Goal: Transaction & Acquisition: Purchase product/service

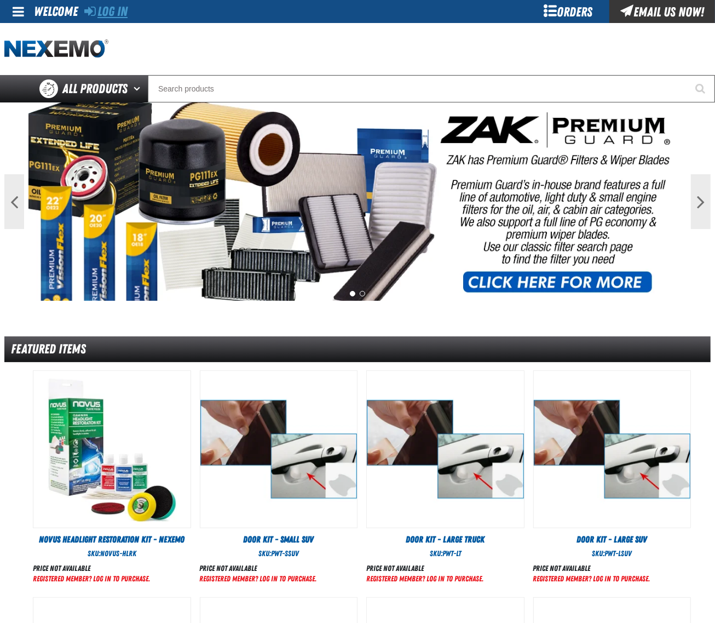
click at [114, 11] on link "Log In" at bounding box center [105, 11] width 43 height 15
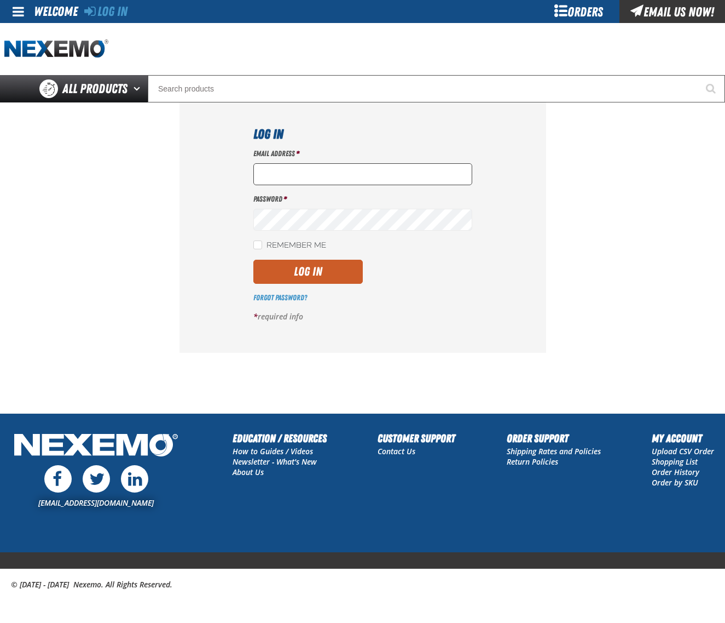
type input "dsmith04@vtaig.com"
click at [345, 181] on input "dsmith04@vtaig.com" at bounding box center [362, 174] width 219 height 22
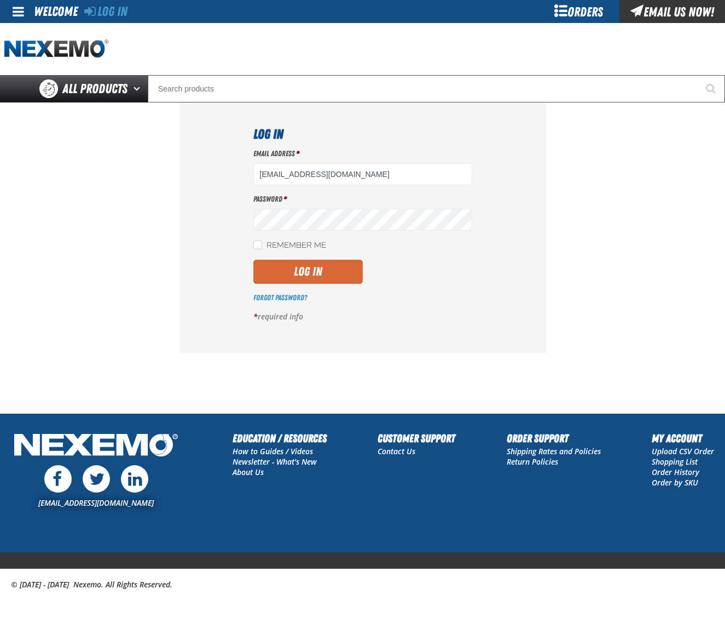
click at [326, 277] on button "Log In" at bounding box center [308, 272] width 110 height 24
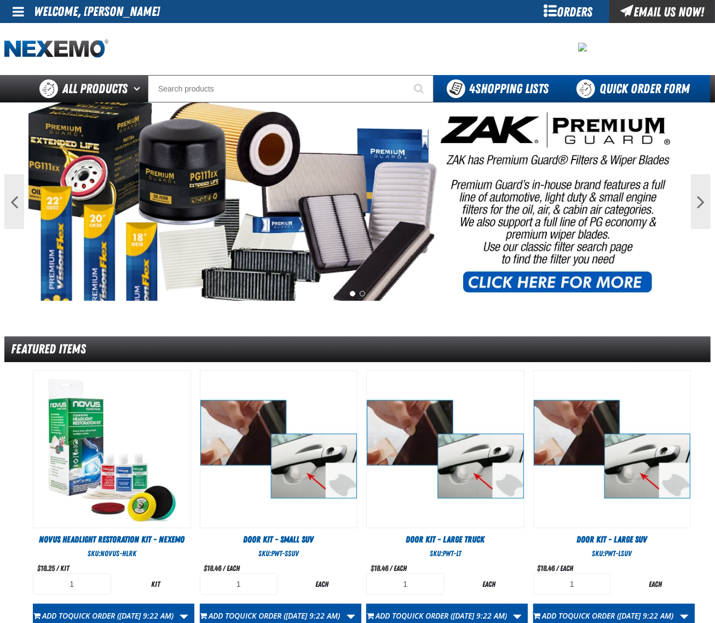
click at [630, 77] on link "Quick Order Form" at bounding box center [636, 88] width 148 height 27
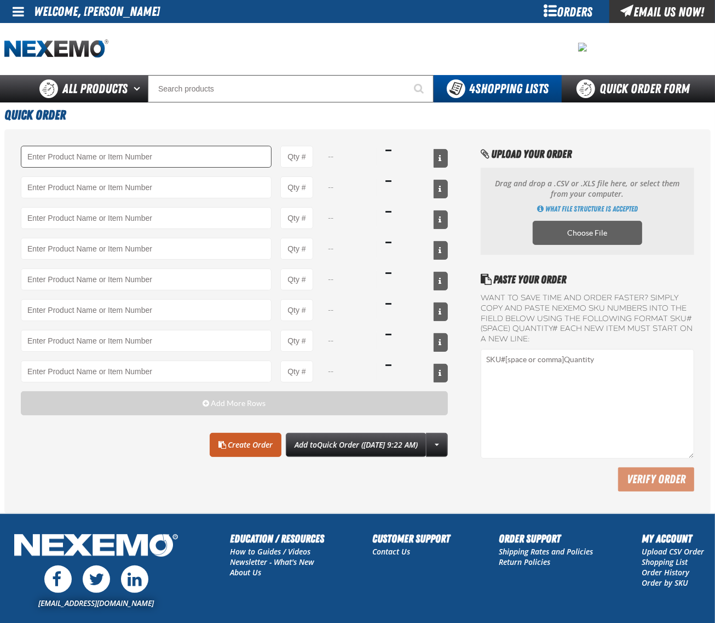
click at [81, 151] on input "Product" at bounding box center [146, 157] width 251 height 22
type input "A106 - Glass Cleaner - ZAK Products (substitutes |1598138|)"
type input "1"
select select "can"
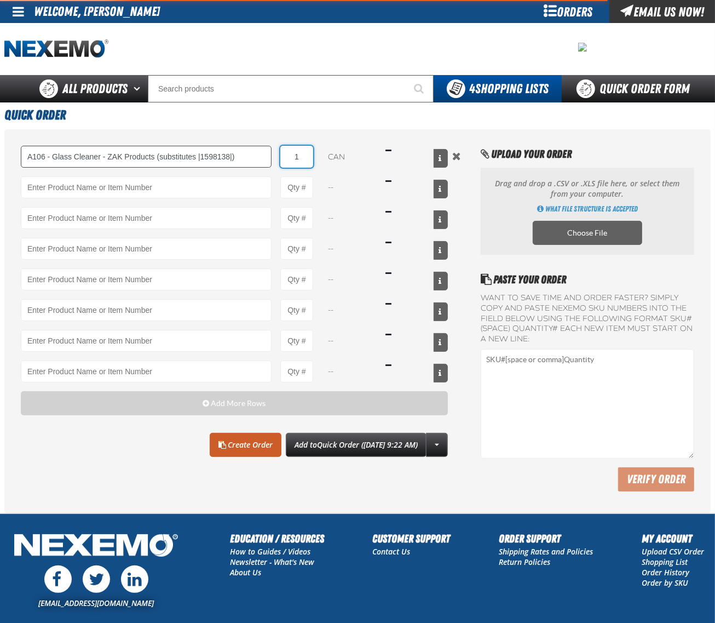
type input "A106 - Glass Cleaner - ZAK Products (substitutes |1598138|)"
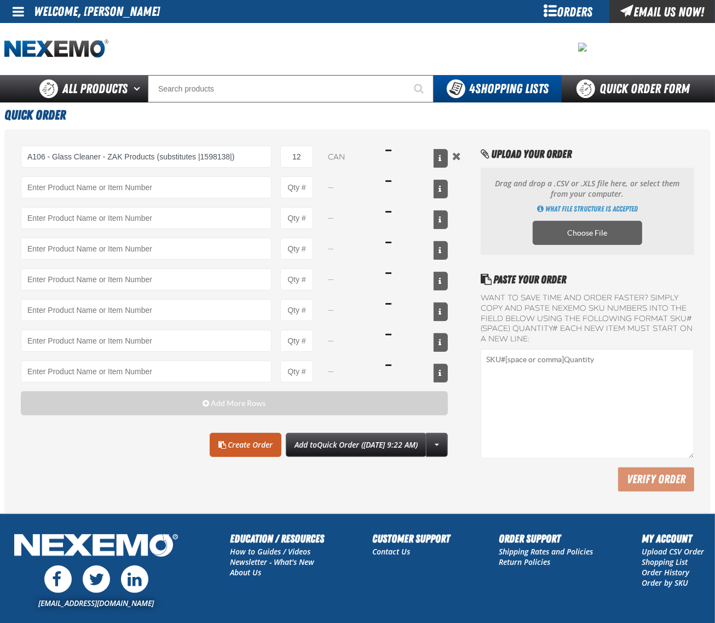
click at [121, 492] on div "A106 - Glass Cleaner - ZAK Products (substitutes |1598138|) A106 - Glass Cleane…" at bounding box center [357, 321] width 706 height 384
drag, startPoint x: 307, startPoint y: 154, endPoint x: 89, endPoint y: 144, distance: 218.1
click at [205, 154] on div "A106 - Glass Cleaner - ZAK Products (substitutes |1598138|) A106 - Glass Cleane…" at bounding box center [234, 157] width 427 height 22
click at [146, 476] on div "A106 - Glass Cleaner - ZAK Products (substitutes |1598138|) A106 - Glass Cleane…" at bounding box center [234, 318] width 427 height 345
drag, startPoint x: 300, startPoint y: 154, endPoint x: 201, endPoint y: 155, distance: 99.1
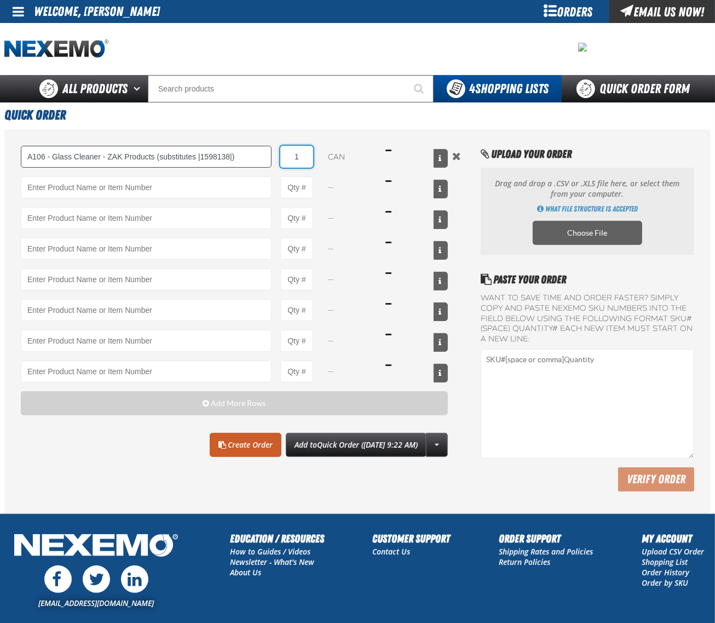
click at [211, 155] on div "A106 - Glass Cleaner - ZAK Products (substitutes |1598138|) A106 - Glass Cleane…" at bounding box center [234, 157] width 427 height 22
type input "12"
click at [94, 463] on div "A106 - Glass Cleaner - ZAK Products (substitutes |1598138|) A106 - Glass Cleane…" at bounding box center [234, 318] width 427 height 345
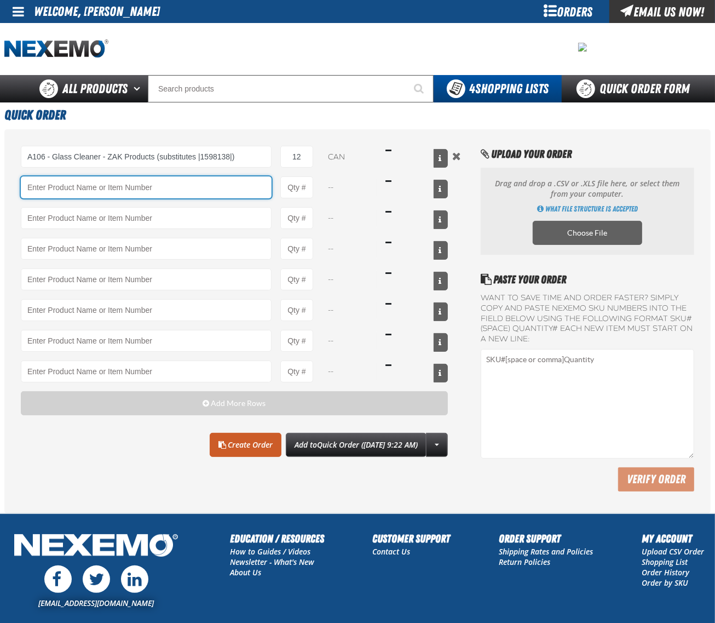
click at [145, 182] on input "Product" at bounding box center [146, 187] width 251 height 22
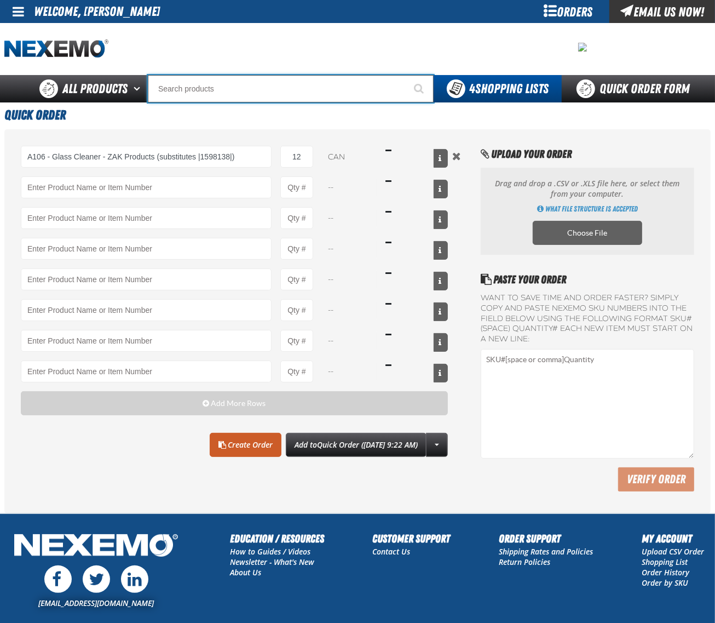
click at [258, 85] on input "Search" at bounding box center [291, 88] width 286 height 27
type input "A106"
click at [406, 75] on button "Start Searching" at bounding box center [419, 88] width 27 height 27
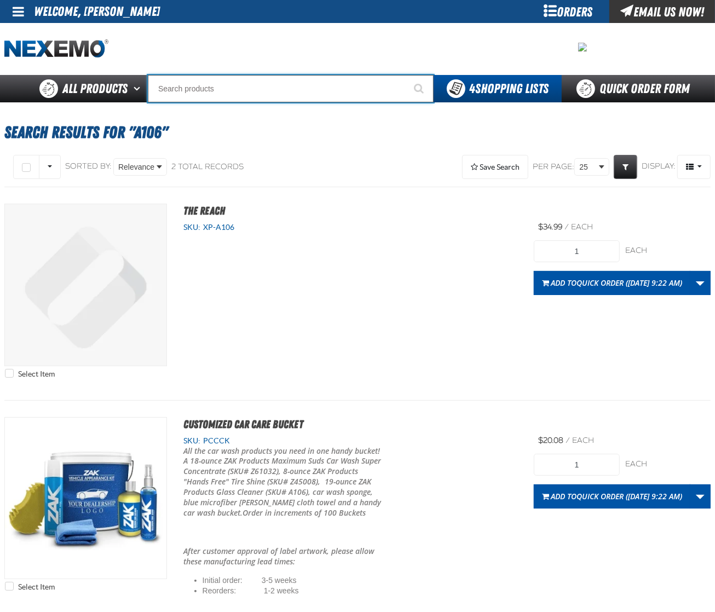
drag, startPoint x: 264, startPoint y: 91, endPoint x: 0, endPoint y: 94, distance: 264.5
click at [0, 95] on div "Back All Products Adhesives After Market Parts Automotive Chemicals Body Hardwa…" at bounding box center [357, 88] width 715 height 27
drag, startPoint x: 205, startPoint y: 90, endPoint x: 0, endPoint y: 72, distance: 206.1
click at [0, 89] on div "Back All Products Adhesives After Market Parts Automotive Chemicals Body Hardwa…" at bounding box center [357, 88] width 715 height 27
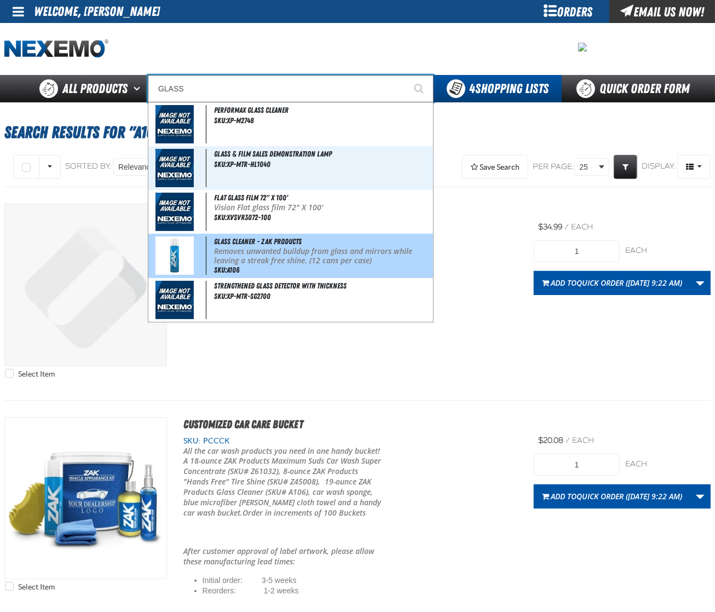
click at [181, 260] on img at bounding box center [174, 256] width 38 height 38
type input "Glass Cleaner - ZAK Products"
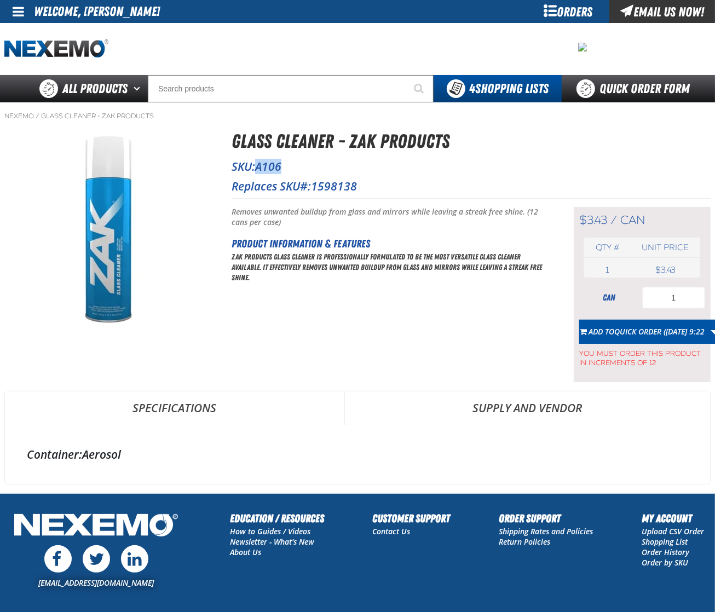
drag, startPoint x: 283, startPoint y: 165, endPoint x: 258, endPoint y: 163, distance: 24.7
click at [258, 163] on span "A106" at bounding box center [268, 166] width 26 height 15
copy span "A106"
click at [375, 36] on div at bounding box center [357, 49] width 706 height 52
click at [620, 88] on link "Quick Order Form" at bounding box center [636, 88] width 148 height 27
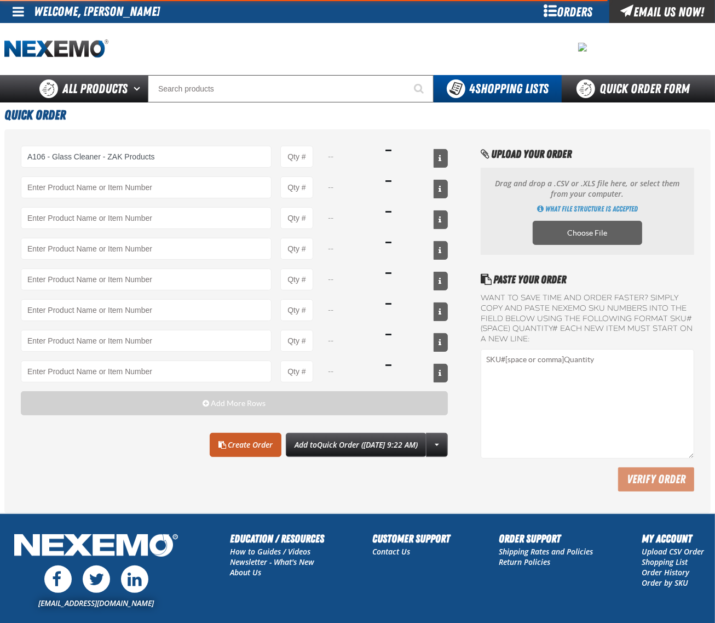
type input "A106 - Glass Cleaner - ZAK Products (substitutes |1598138|)"
type input "1"
select select "can"
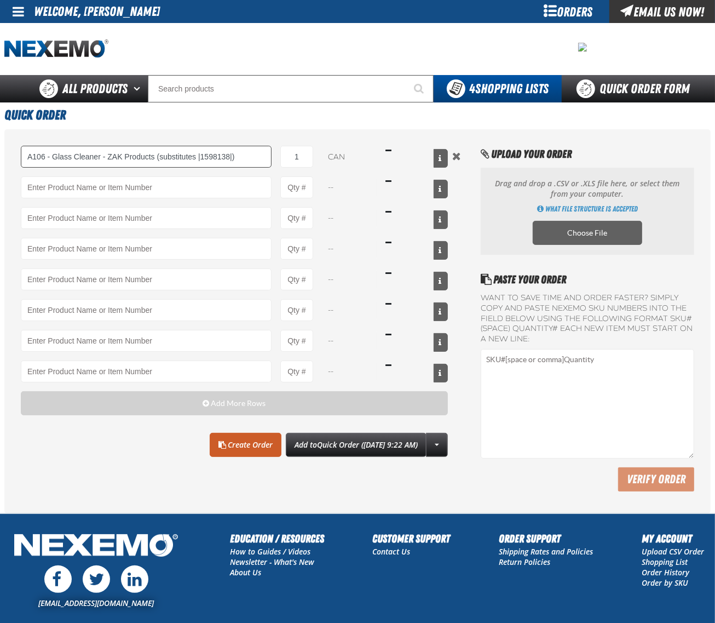
drag, startPoint x: 199, startPoint y: 155, endPoint x: 206, endPoint y: 155, distance: 7.1
click at [206, 155] on input "A106 - Glass Cleaner - ZAK Products (substitutes |1598138|)" at bounding box center [146, 157] width 251 height 22
click at [209, 155] on input "A106 - Glass Cleaner - ZAK Products (substitutes |1598138|)" at bounding box center [146, 157] width 251 height 22
drag, startPoint x: 201, startPoint y: 155, endPoint x: 233, endPoint y: 159, distance: 32.0
click at [233, 159] on input "A106 - Glass Cleaner - ZAK Products (substitutes |1598138|)" at bounding box center [146, 157] width 251 height 22
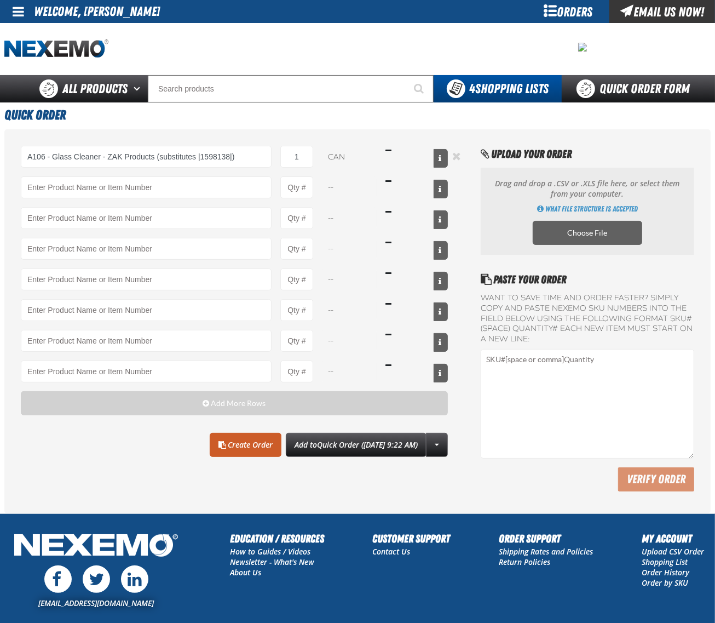
type input "A106 - Glass Cleaner - ZAK Products (substitutes |1598138|)"
click at [456, 156] on button "Remove the current row" at bounding box center [456, 156] width 13 height 12
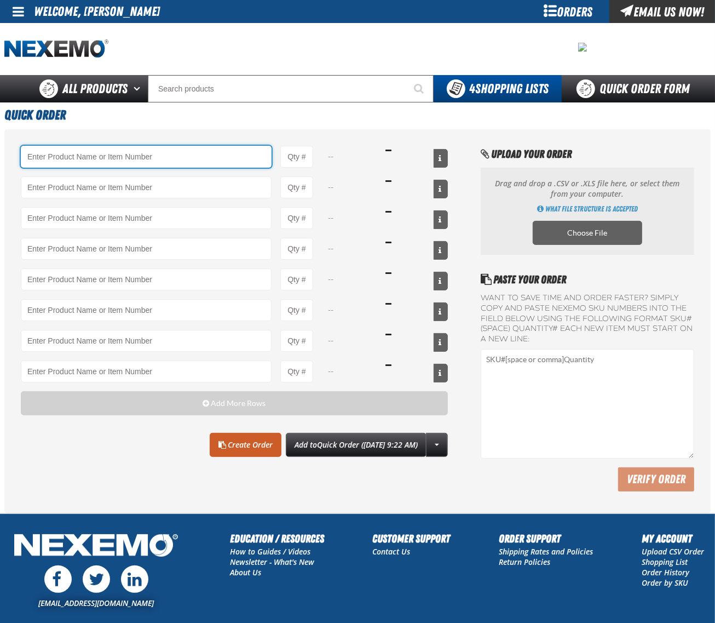
click at [78, 151] on input "Product" at bounding box center [146, 157] width 251 height 22
paste input "1598138|"
type input "A106 - Glass Cleaner - ZAK Products (substitutes |1598138|)"
type input "1"
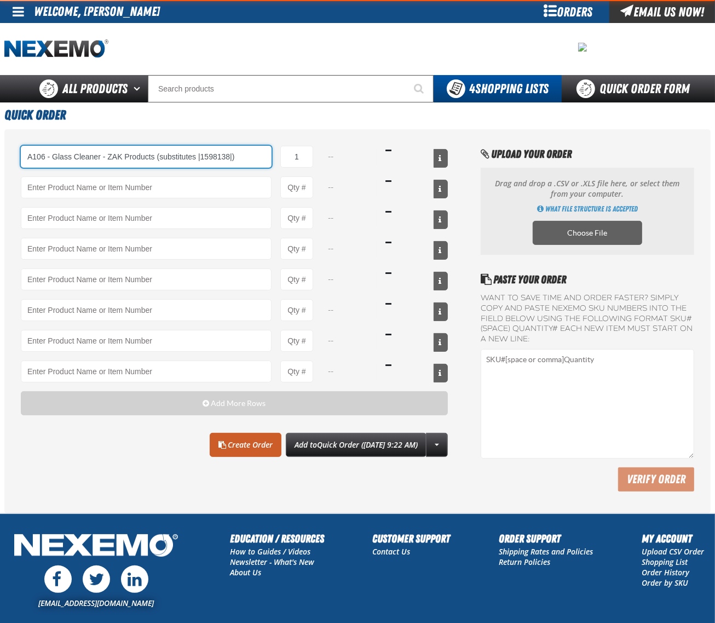
select select "can"
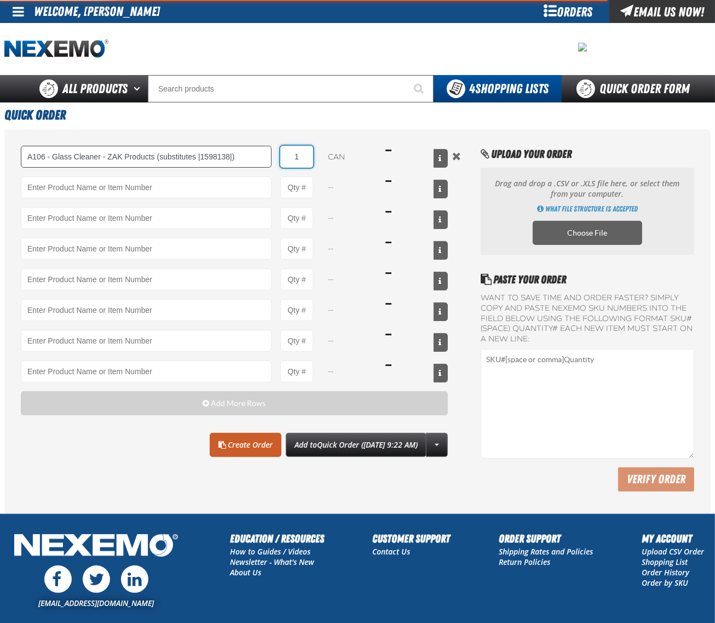
type input "A106 - Glass Cleaner - ZAK Products (substitutes |1598138|)"
type input "12"
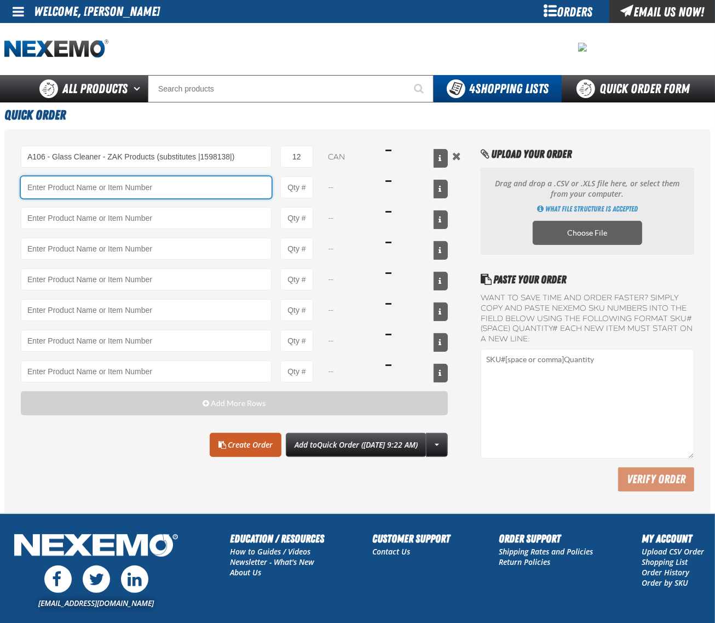
click at [91, 187] on input "Product" at bounding box center [146, 187] width 251 height 22
type input "GMPF-M - Gloveman Latex Powder Free Gloves (4 mil) - (100 gloves per box MIN 10…"
type input "1"
select select "box"
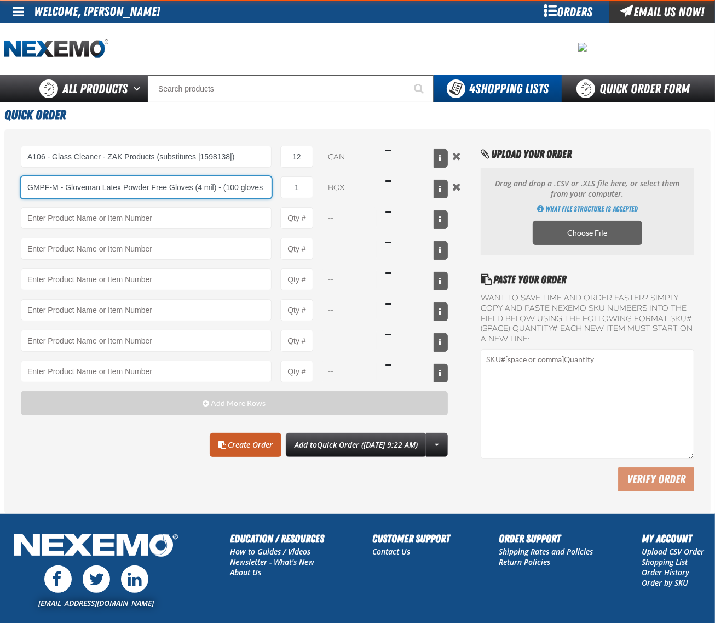
type input "GMPF-M - Gloveman Latex Powder Free Gloves (4 mil) - (100 gloves per box MIN 10…"
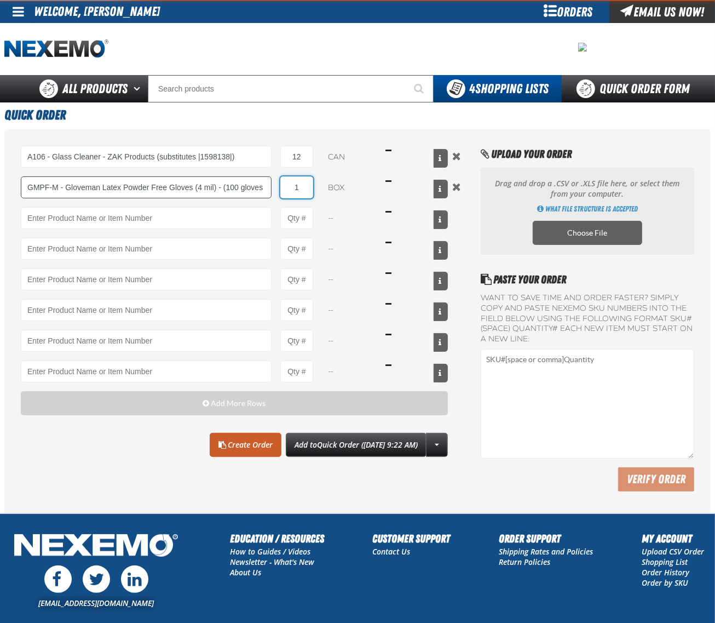
type input "10"
type input "GMPF-M - Gloveman Latex Powder Free Gloves (4 mil) - (100 gloves per box MIN 10…"
type input "10"
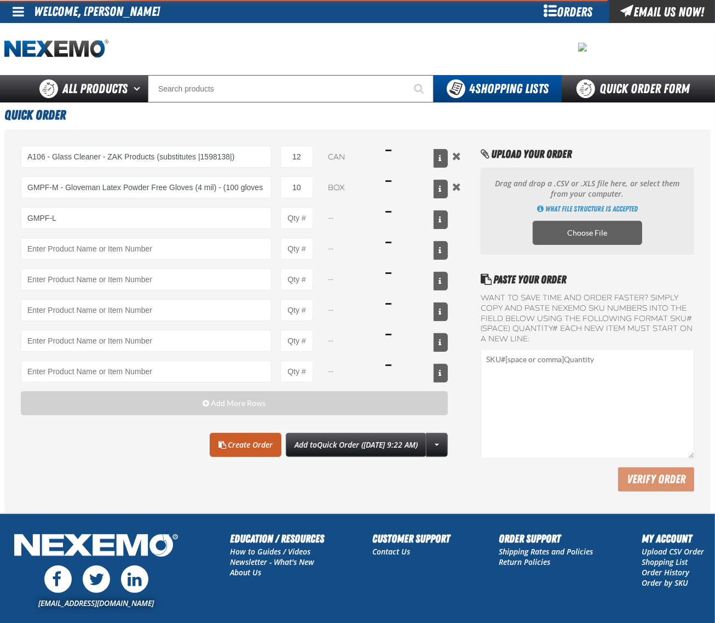
type input "GMPF-L - Gloveman Latex Powder Free Gloves (4 mil) - (100 gloves per box MIN 10…"
type input "1"
select select "box"
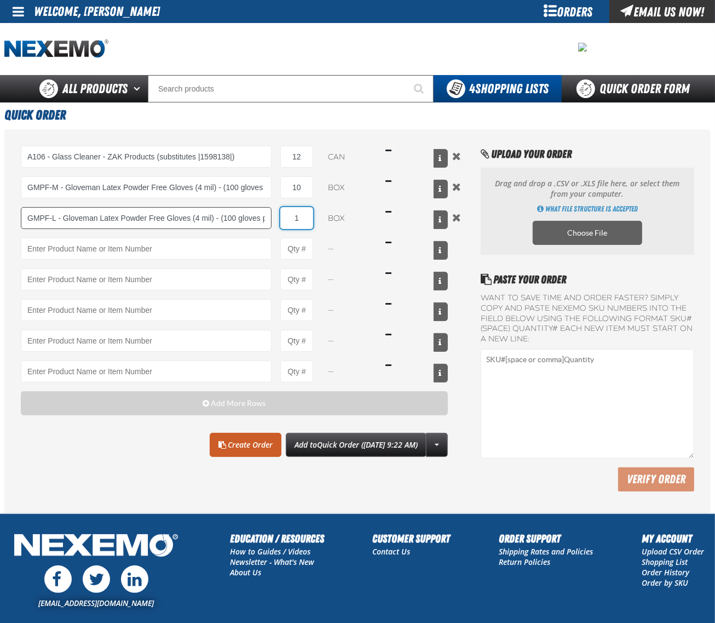
drag, startPoint x: 302, startPoint y: 220, endPoint x: 160, endPoint y: 222, distance: 141.8
click at [235, 223] on div "GMPF-L - Gloveman Latex Powder Free Gloves (4 mil) - (100 gloves per box MIN 10…" at bounding box center [234, 218] width 427 height 22
type input "GMPF-L - Gloveman Latex Powder Free Gloves (4 mil) - (100 gloves per box MIN 10…"
type input "10"
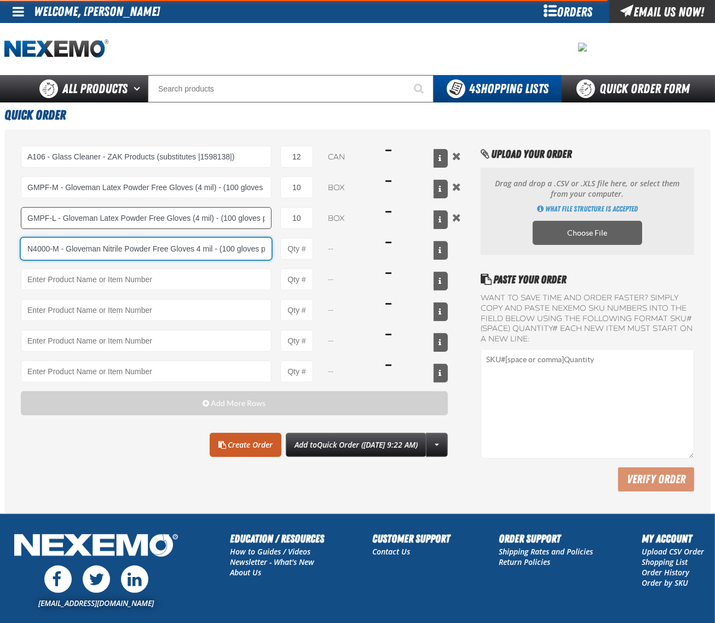
type input "N4000-M - Gloveman Nitrile Powder Free Gloves 4 mil - (100 gloves per box MIN 1…"
type input "1"
select select "box"
type input "N4000-M - Gloveman Nitrile Powder Free Gloves 4 mil - (100 gloves per box MIN 1…"
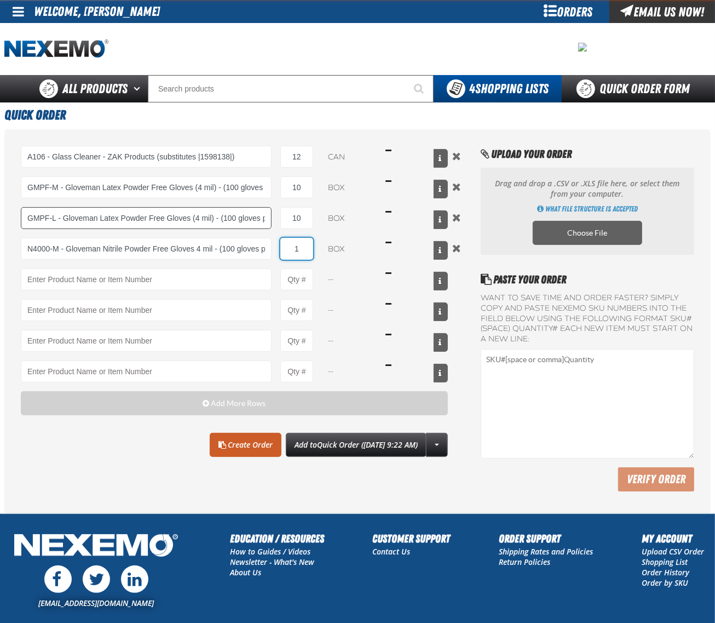
type input "10"
type input "N4000-M - Gloveman Nitrile Powder Free Gloves 4 mil - (100 gloves per box MIN 1…"
type input "10"
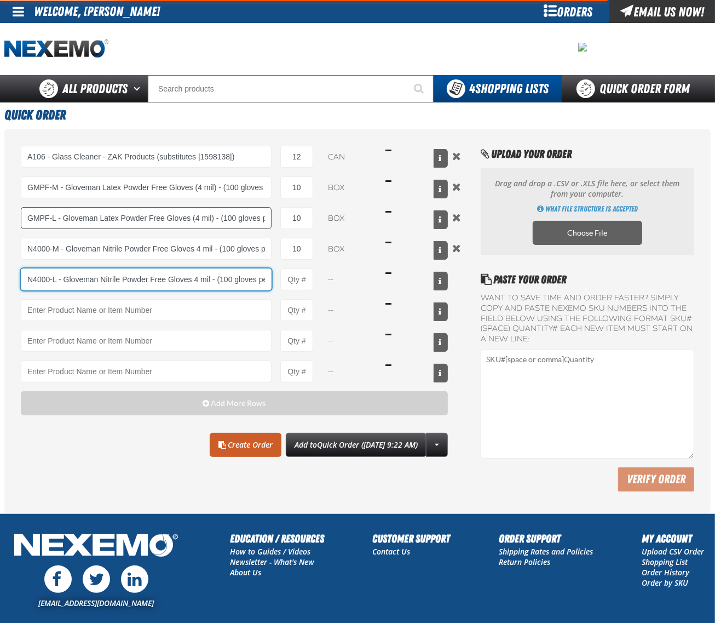
type input "N4000-L - Gloveman Nitrile Powder Free Gloves 4 mil - (100 gloves per box MIN 1…"
type input "1"
select select "box"
type input "N4000-L - Gloveman Nitrile Powder Free Gloves 4 mil - (100 gloves per box MIN 1…"
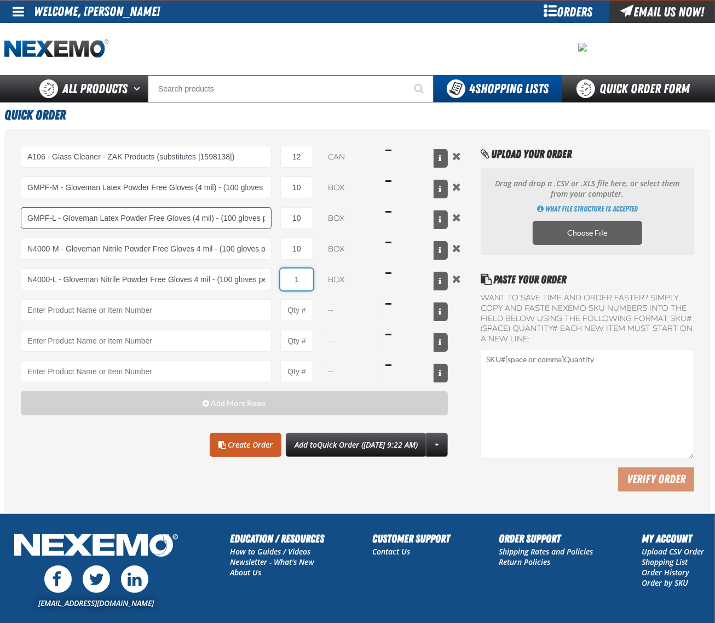
type input "10"
type input "N4000-L - Gloveman Nitrile Powder Free Gloves 4 mil - (100 gloves per box MIN 1…"
type input "10"
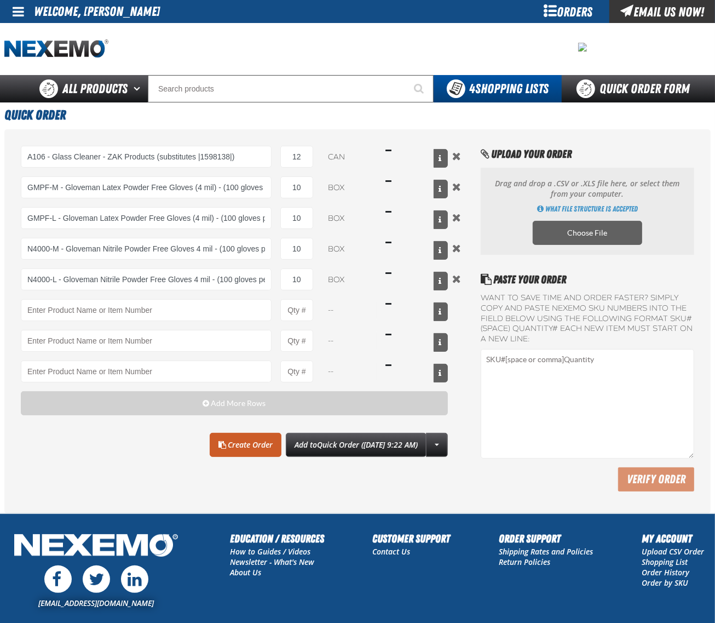
click at [97, 480] on div "A106 - Glass Cleaner - ZAK Products (substitutes |1598138|) A106 - Glass Cleane…" at bounding box center [234, 318] width 427 height 345
click at [214, 442] on link "Create Order" at bounding box center [246, 445] width 72 height 24
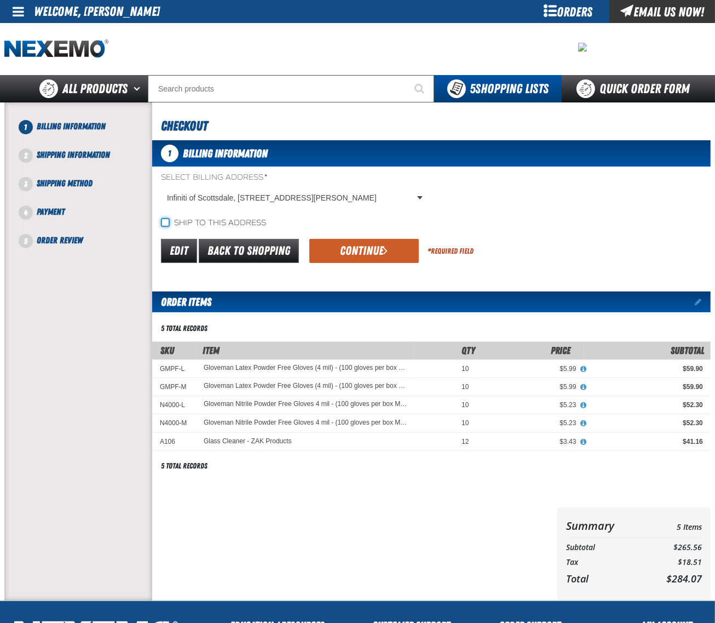
click at [165, 220] on input "Ship to this address" at bounding box center [165, 222] width 9 height 9
checkbox input "true"
click at [378, 244] on button "Continue" at bounding box center [364, 251] width 110 height 24
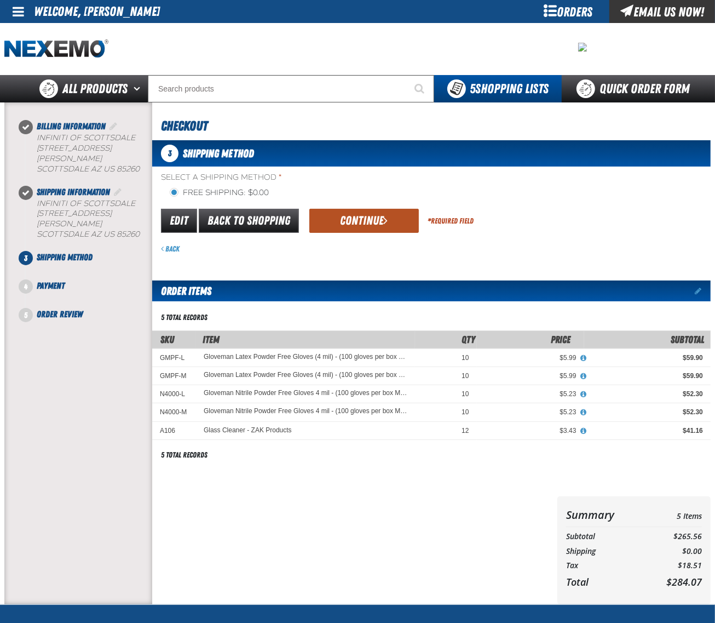
click at [357, 223] on button "Continue" at bounding box center [364, 221] width 110 height 24
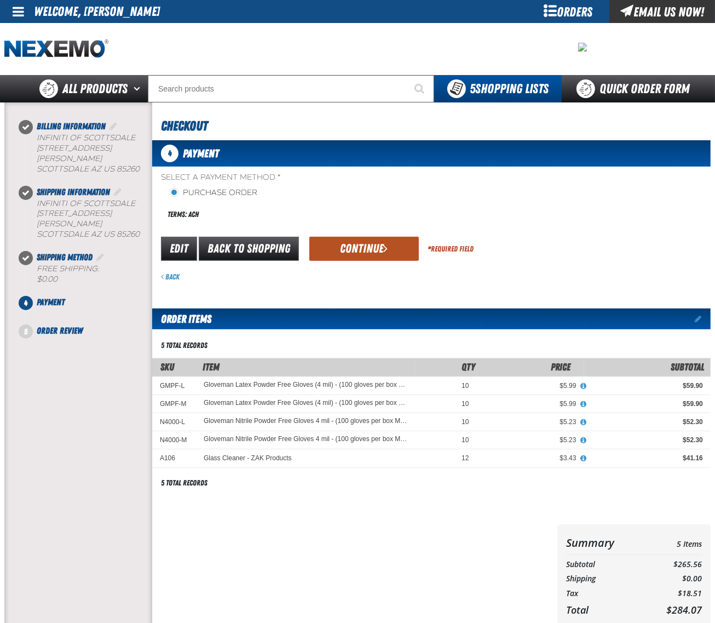
click at [358, 249] on button "Continue" at bounding box center [364, 249] width 110 height 24
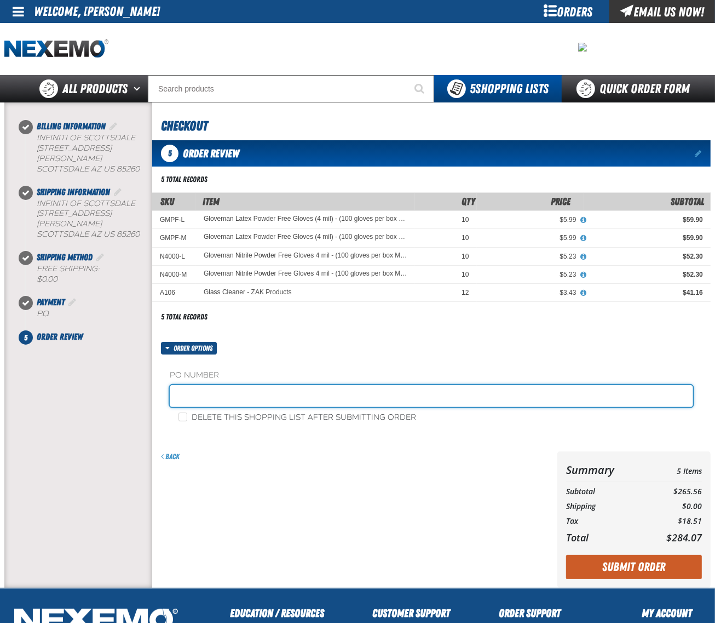
click at [234, 397] on input "text" at bounding box center [431, 396] width 523 height 22
type input "423219DL"
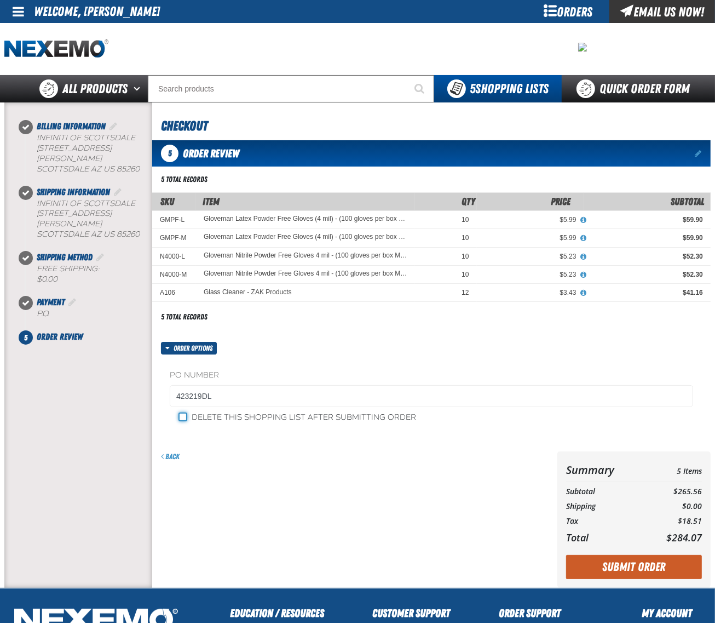
click at [181, 414] on input "Delete this shopping list after submitting order" at bounding box center [182, 416] width 9 height 9
checkbox input "true"
click at [646, 568] on button "Submit Order" at bounding box center [634, 567] width 136 height 24
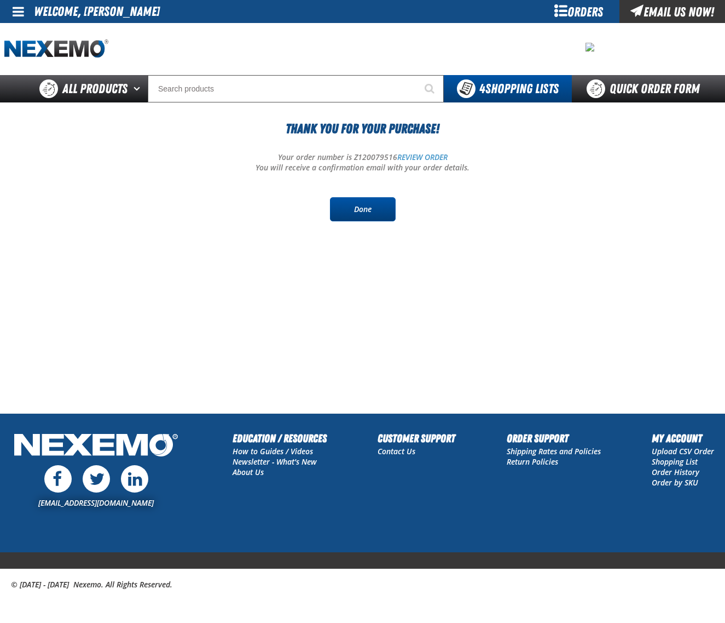
click at [376, 214] on link "Done" at bounding box center [363, 209] width 66 height 24
